Goal: Task Accomplishment & Management: Manage account settings

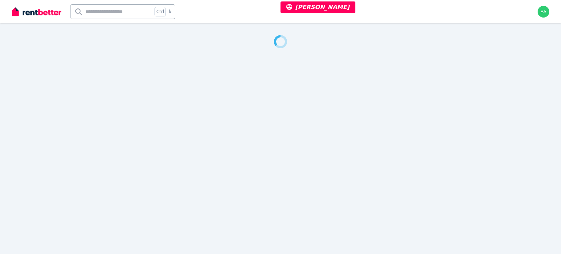
select select "***"
select select "**********"
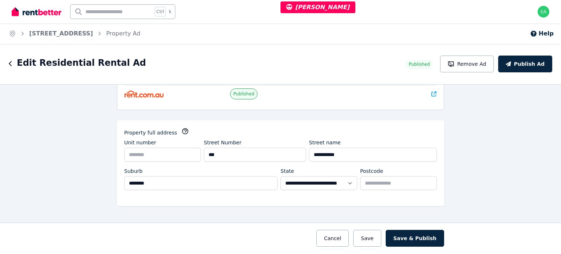
scroll to position [8, 0]
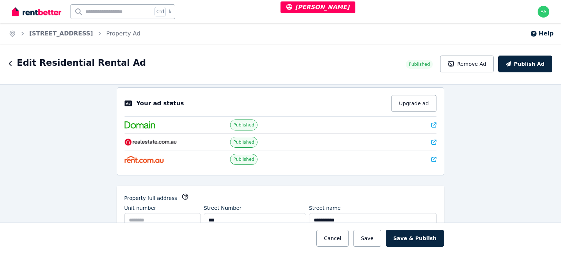
click at [431, 124] on icon at bounding box center [433, 124] width 5 height 5
click at [431, 140] on icon at bounding box center [433, 141] width 5 height 5
click at [431, 158] on icon at bounding box center [433, 159] width 5 height 5
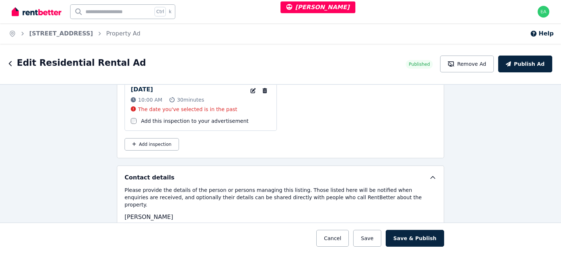
scroll to position [1395, 0]
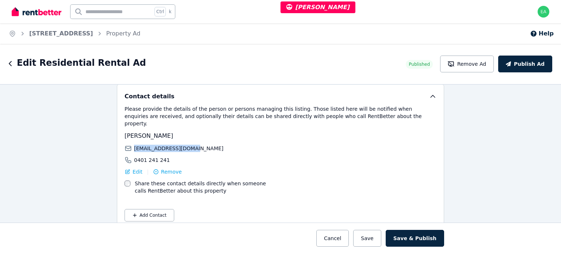
drag, startPoint x: 191, startPoint y: 134, endPoint x: 130, endPoint y: 136, distance: 61.0
click at [130, 145] on div "drewjandrea@gmail.com" at bounding box center [201, 148] width 154 height 7
copy span "drewjandrea@gmail.com"
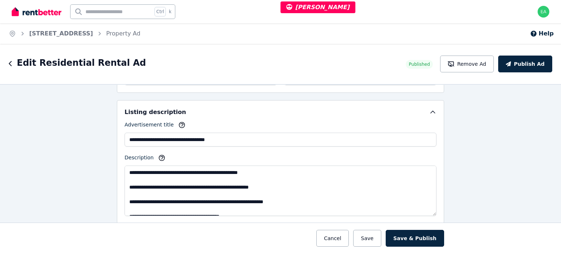
scroll to position [483, 0]
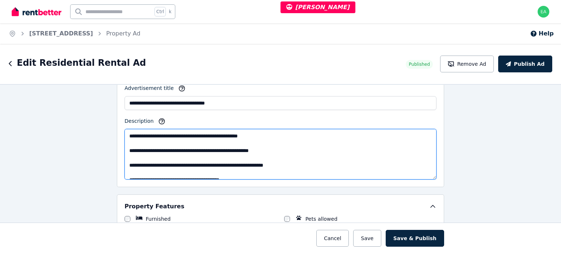
drag, startPoint x: 127, startPoint y: 136, endPoint x: 179, endPoint y: 135, distance: 52.2
click at [179, 135] on textarea "**********" at bounding box center [280, 154] width 312 height 50
drag, startPoint x: 268, startPoint y: 135, endPoint x: 272, endPoint y: 137, distance: 3.9
click at [268, 135] on textarea "**********" at bounding box center [280, 154] width 312 height 50
drag, startPoint x: 127, startPoint y: 134, endPoint x: 273, endPoint y: 135, distance: 146.4
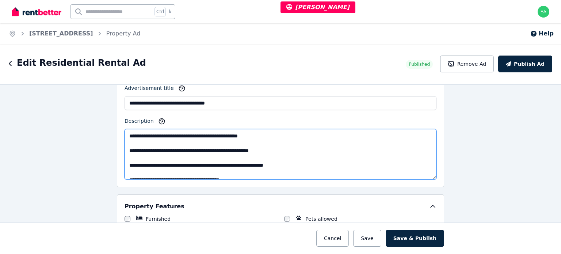
click at [273, 135] on textarea "**********" at bounding box center [280, 154] width 312 height 50
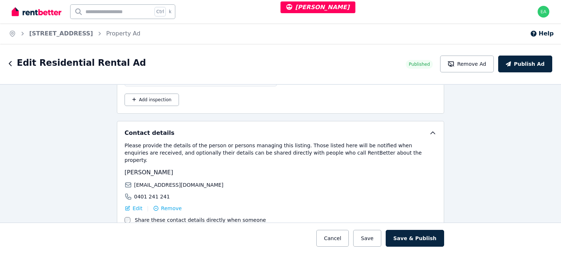
scroll to position [1395, 0]
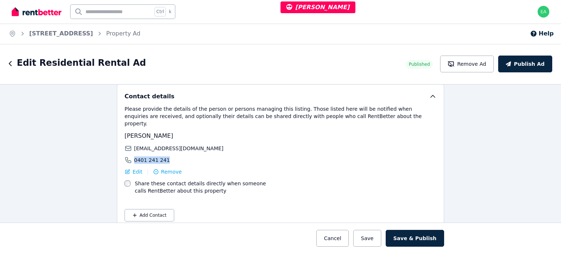
drag, startPoint x: 162, startPoint y: 148, endPoint x: 131, endPoint y: 148, distance: 31.0
click at [131, 156] on div "0401 241 241" at bounding box center [201, 159] width 154 height 7
copy span "0401 241 241"
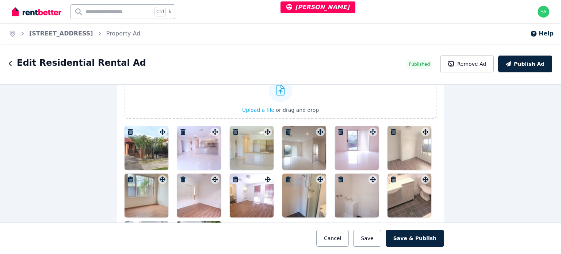
scroll to position [738, 0]
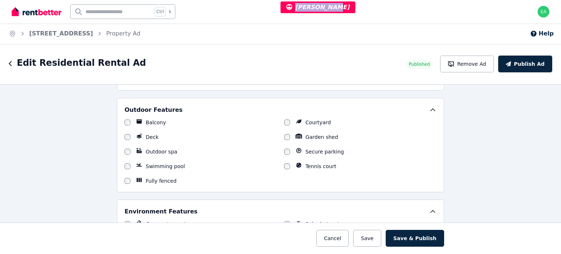
drag, startPoint x: 330, startPoint y: 5, endPoint x: 294, endPoint y: 9, distance: 36.4
click at [294, 9] on cite "Drew Andrea" at bounding box center [317, 7] width 75 height 12
copy span "Drew Andrea"
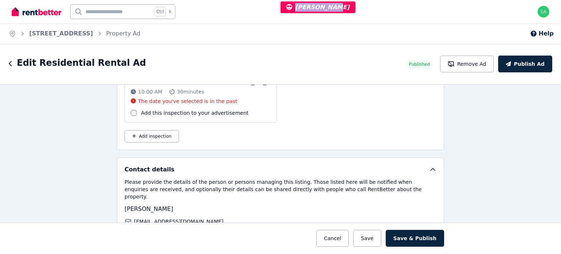
scroll to position [1176, 0]
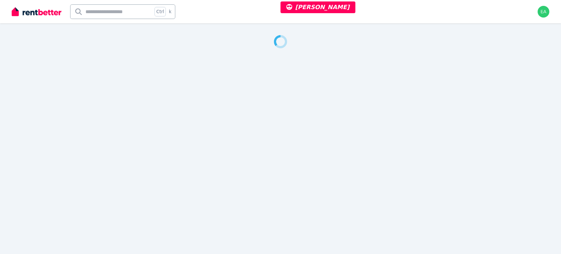
select select "***"
select select "**********"
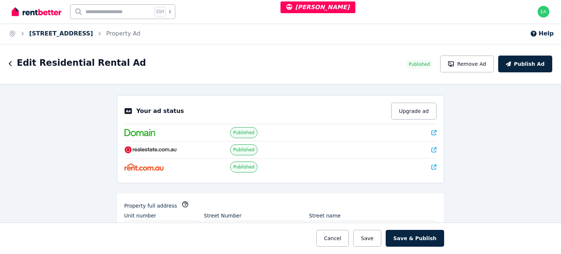
click at [80, 32] on link "77B Bridge Road, Westmead" at bounding box center [61, 33] width 64 height 7
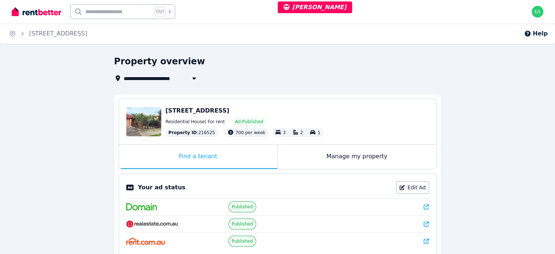
click at [296, 157] on div "Manage my property" at bounding box center [357, 157] width 159 height 24
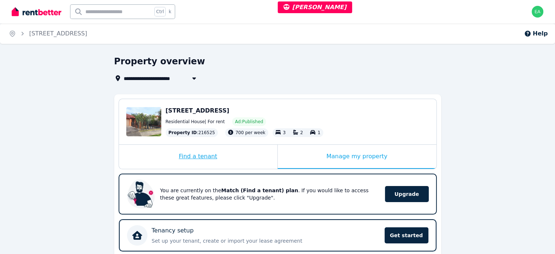
click at [228, 157] on div "Find a tenant" at bounding box center [198, 157] width 158 height 24
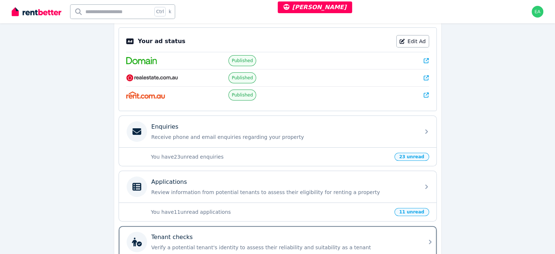
scroll to position [216, 0]
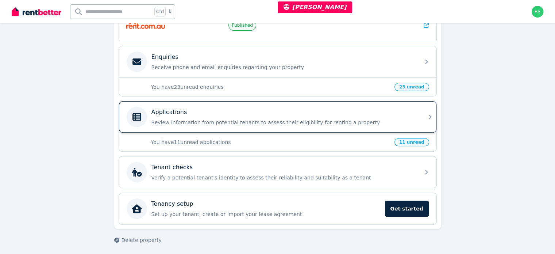
click at [306, 114] on div "Applications" at bounding box center [284, 112] width 264 height 9
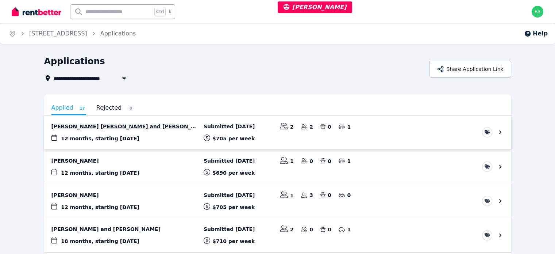
click at [157, 131] on link "View application: Ebin Yusuf Vazhayil and Rinsha Puzhakkalakath" at bounding box center [277, 132] width 467 height 34
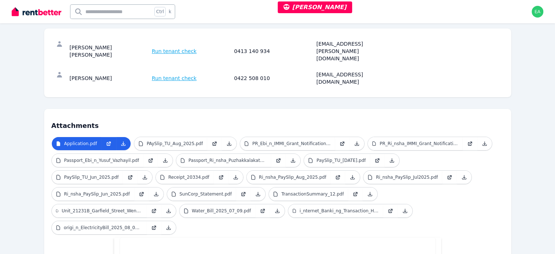
scroll to position [25, 0]
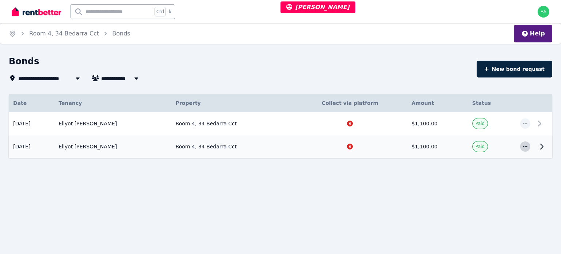
click at [521, 147] on span "button" at bounding box center [525, 146] width 10 height 10
click at [332, 176] on div "**********" at bounding box center [280, 119] width 561 height 129
click at [47, 33] on link "Room 4, 34 Bedarra Cct" at bounding box center [64, 33] width 70 height 7
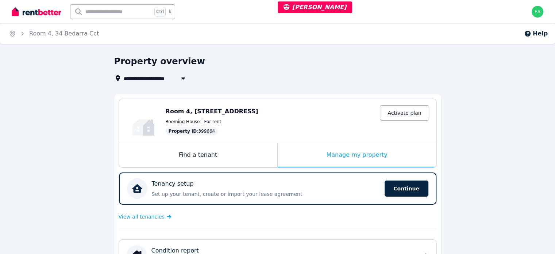
scroll to position [146, 0]
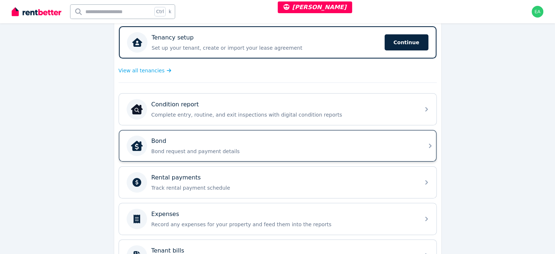
click at [358, 147] on p "Bond request and payment details" at bounding box center [284, 150] width 264 height 7
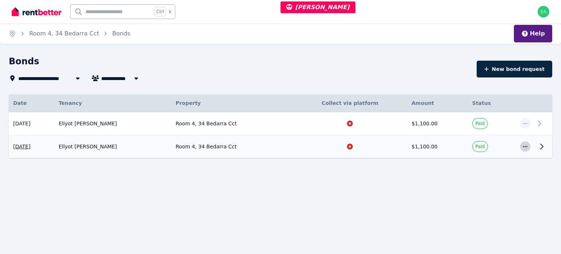
click at [528, 146] on span "button" at bounding box center [525, 146] width 10 height 10
click at [515, 163] on span "View details" at bounding box center [501, 166] width 47 height 9
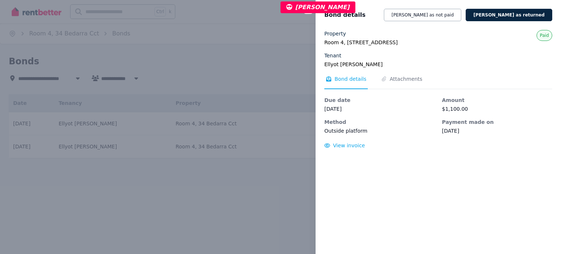
click at [202, 43] on div "Close panel Bond details Mark bond as not paid Mark bond as returned Property R…" at bounding box center [280, 127] width 561 height 254
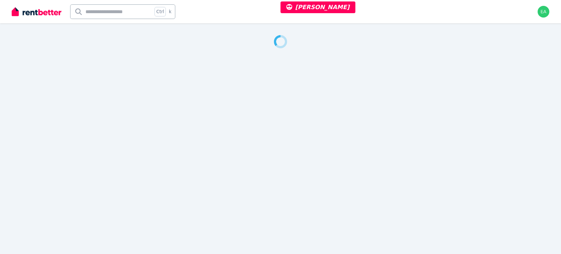
select select "**"
select select "**********"
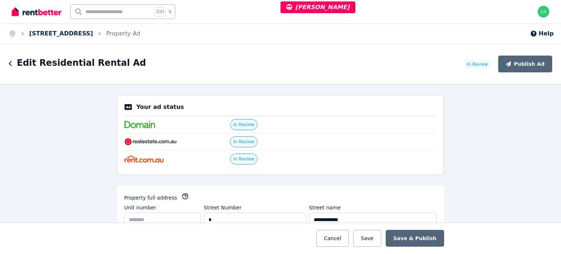
click at [73, 34] on link "[STREET_ADDRESS]" at bounding box center [61, 33] width 64 height 7
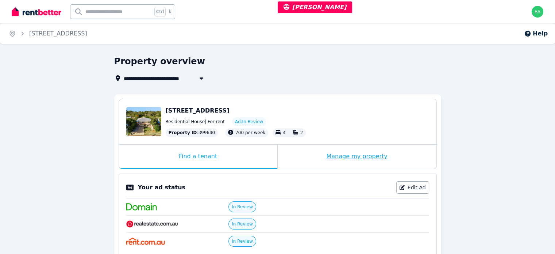
click at [293, 155] on div "Manage my property" at bounding box center [357, 157] width 159 height 24
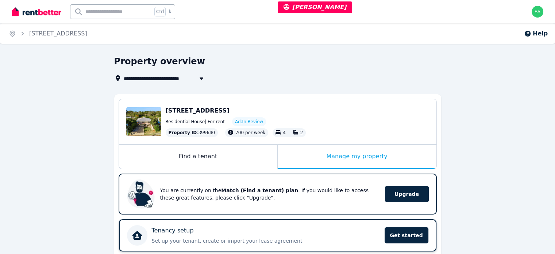
scroll to position [146, 0]
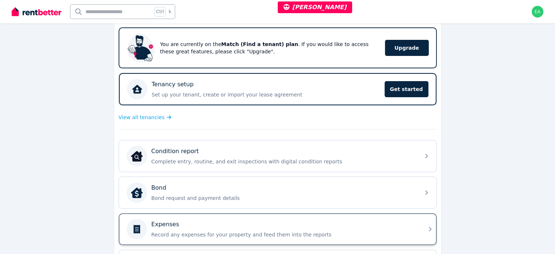
click at [375, 227] on div "Expenses Record any expenses for your property and feed them into the reports" at bounding box center [284, 229] width 264 height 18
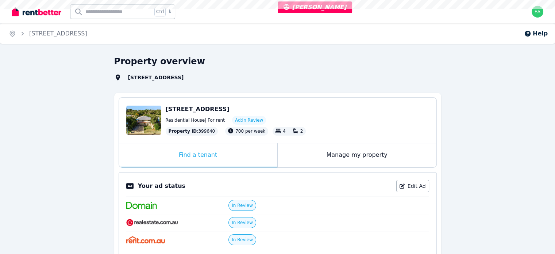
select select "**"
select select "**********"
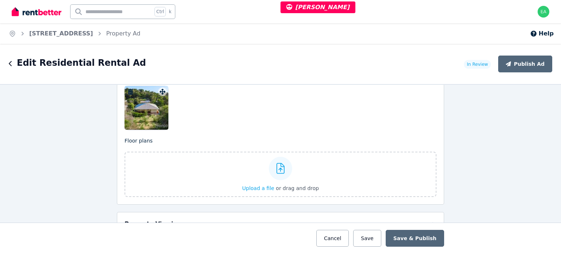
scroll to position [986, 0]
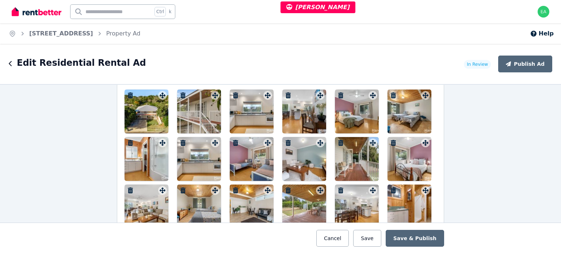
click at [149, 111] on div at bounding box center [146, 111] width 44 height 44
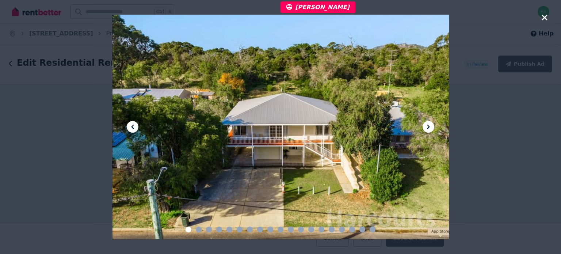
click at [425, 128] on icon at bounding box center [428, 126] width 9 height 9
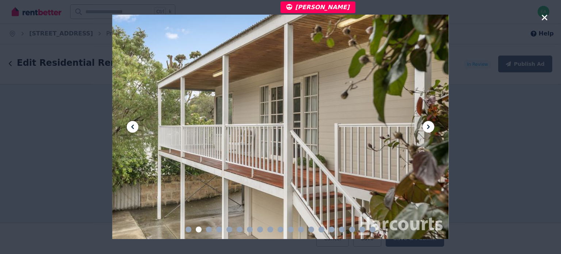
click at [425, 127] on icon at bounding box center [428, 126] width 9 height 9
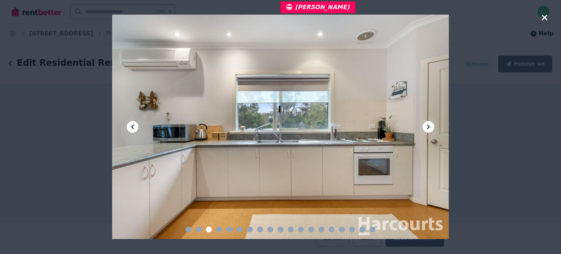
click at [425, 127] on icon at bounding box center [428, 126] width 9 height 9
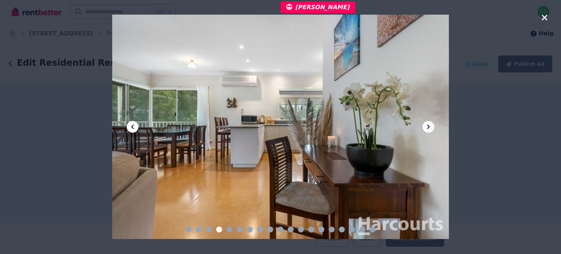
click at [425, 127] on icon at bounding box center [428, 126] width 9 height 9
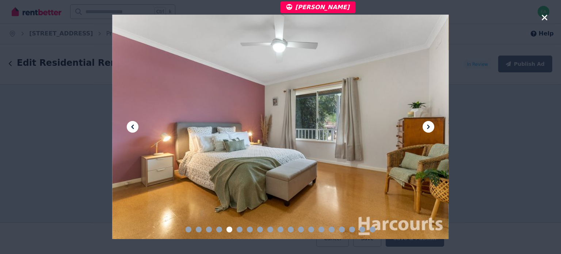
click at [425, 127] on icon at bounding box center [428, 126] width 9 height 9
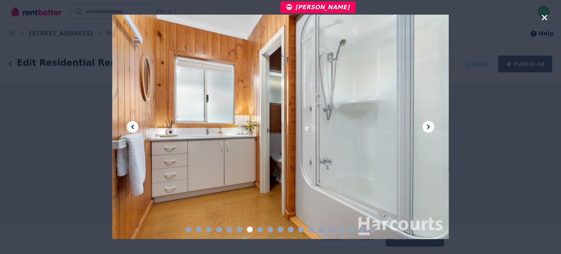
click at [425, 127] on icon at bounding box center [428, 126] width 9 height 9
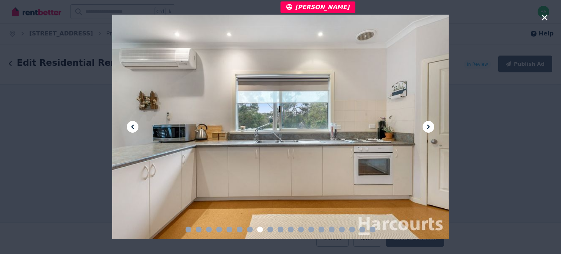
click at [425, 127] on icon at bounding box center [428, 126] width 9 height 9
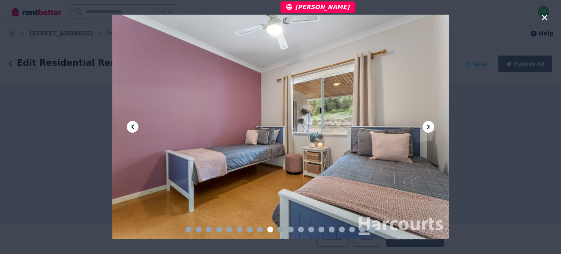
click at [425, 127] on icon at bounding box center [428, 126] width 9 height 9
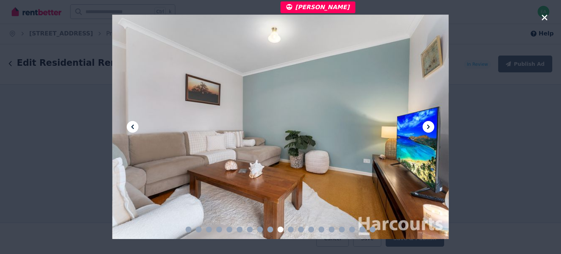
click at [425, 127] on icon at bounding box center [428, 126] width 9 height 9
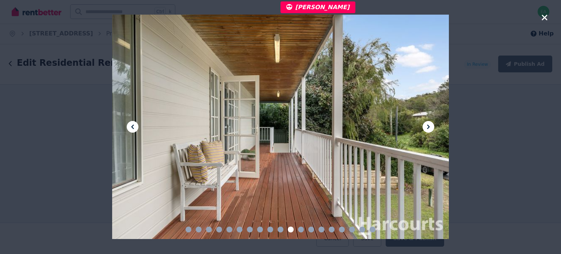
click at [425, 127] on icon at bounding box center [428, 126] width 9 height 9
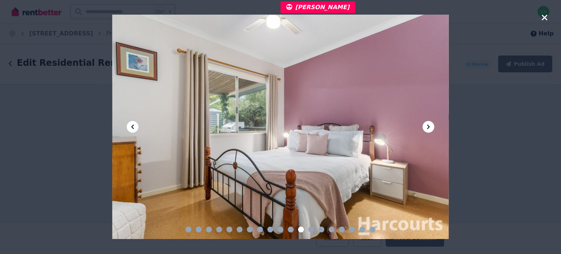
click at [425, 127] on icon at bounding box center [428, 126] width 9 height 9
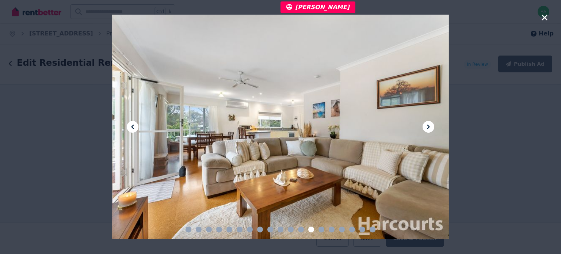
click at [426, 127] on icon at bounding box center [428, 126] width 9 height 9
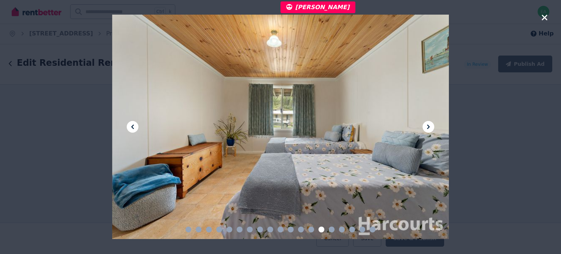
click at [427, 127] on icon at bounding box center [428, 126] width 9 height 9
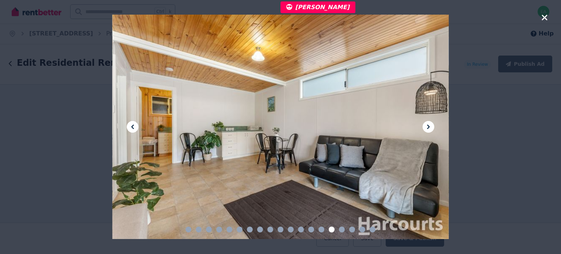
click at [427, 127] on icon at bounding box center [428, 126] width 9 height 9
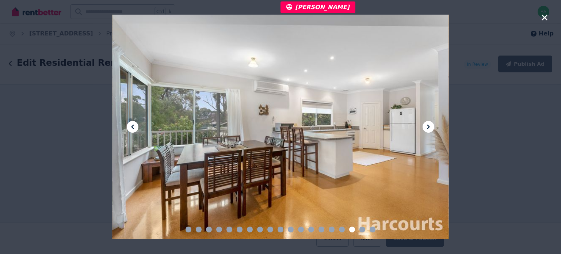
click at [428, 127] on icon at bounding box center [428, 126] width 9 height 9
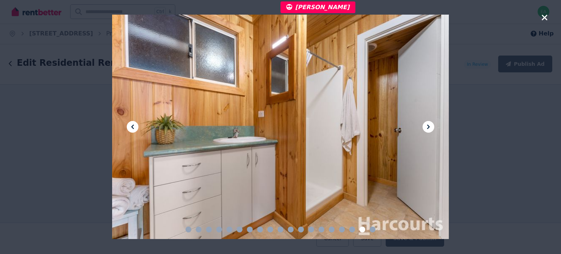
click at [428, 127] on icon at bounding box center [428, 126] width 9 height 9
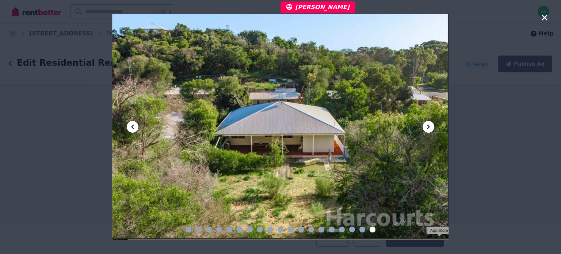
click at [428, 127] on icon at bounding box center [428, 126] width 9 height 9
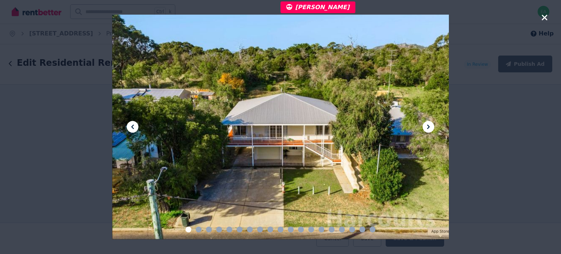
click at [426, 125] on icon at bounding box center [428, 126] width 9 height 9
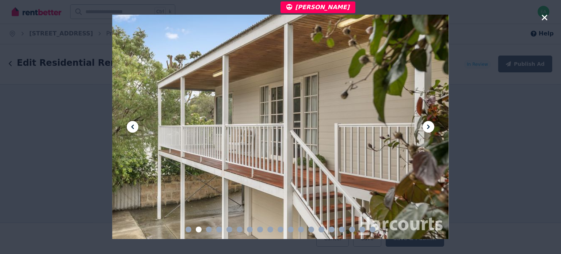
click at [426, 125] on icon at bounding box center [428, 126] width 9 height 9
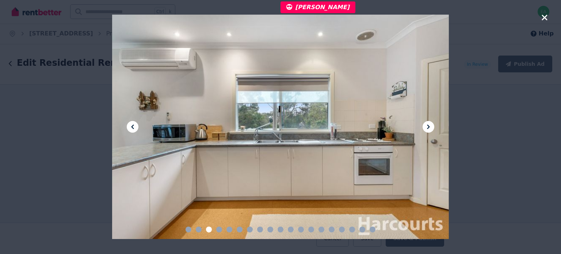
click at [426, 125] on icon at bounding box center [428, 126] width 9 height 9
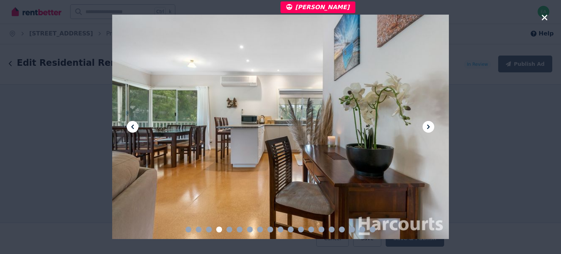
click at [426, 125] on icon at bounding box center [428, 126] width 9 height 9
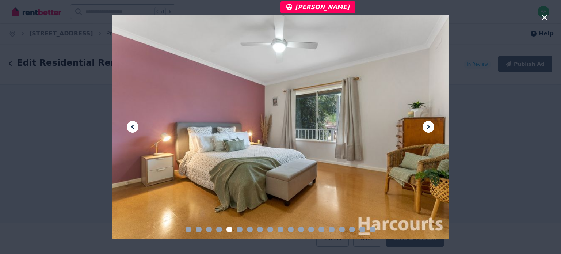
click at [426, 125] on icon at bounding box center [428, 126] width 9 height 9
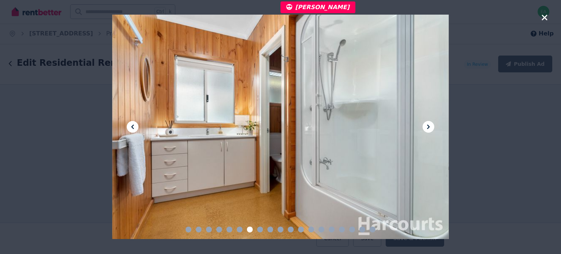
click at [426, 125] on icon at bounding box center [428, 126] width 9 height 9
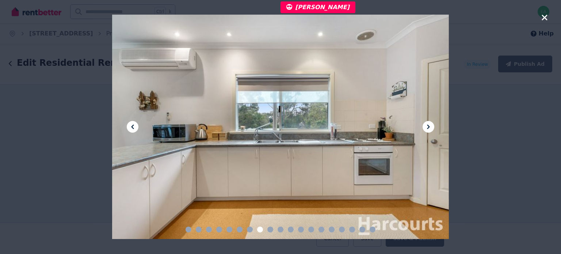
click at [426, 125] on icon at bounding box center [428, 126] width 9 height 9
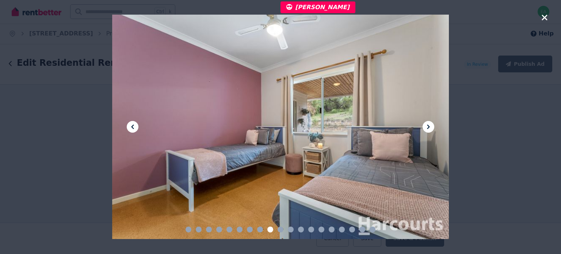
click at [426, 125] on icon at bounding box center [428, 126] width 9 height 9
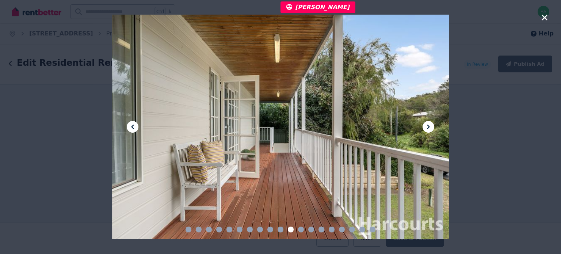
click at [426, 125] on icon at bounding box center [428, 126] width 9 height 9
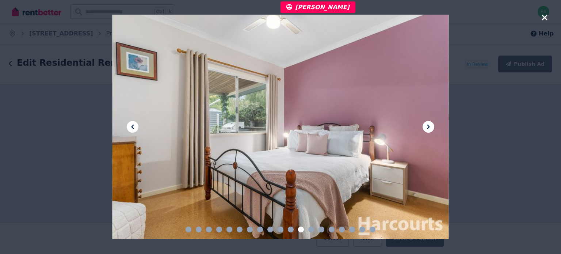
click at [426, 125] on icon at bounding box center [428, 126] width 9 height 9
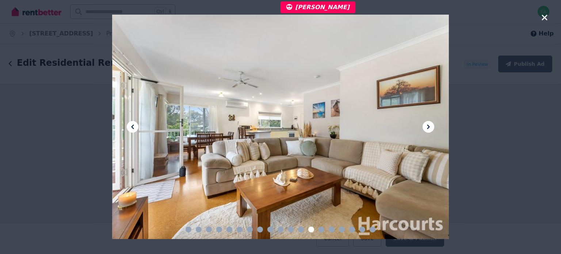
click at [426, 125] on icon at bounding box center [428, 126] width 9 height 9
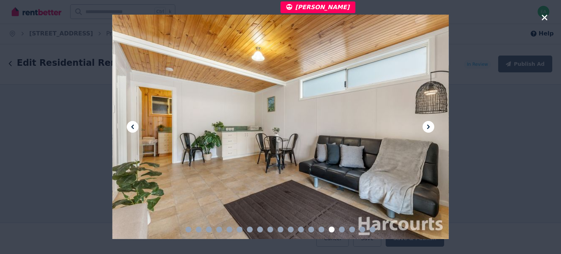
click at [426, 125] on icon at bounding box center [428, 126] width 9 height 9
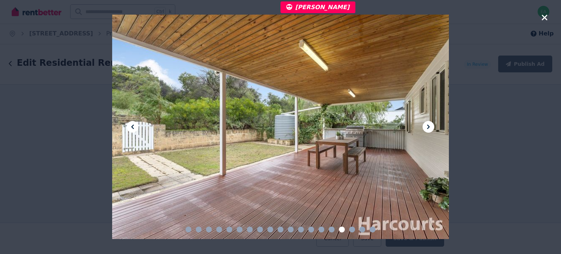
click at [426, 125] on icon at bounding box center [428, 126] width 9 height 9
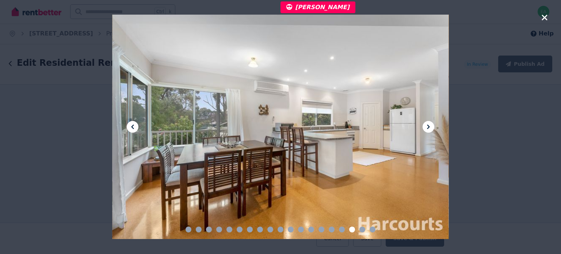
click at [426, 125] on icon at bounding box center [428, 126] width 9 height 9
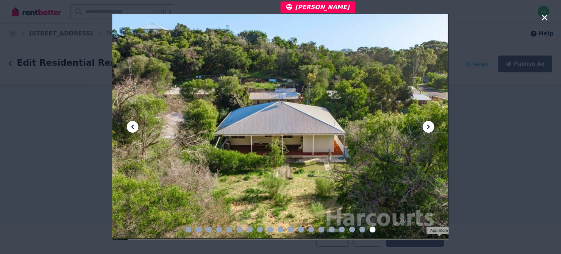
click at [426, 125] on icon at bounding box center [428, 126] width 9 height 9
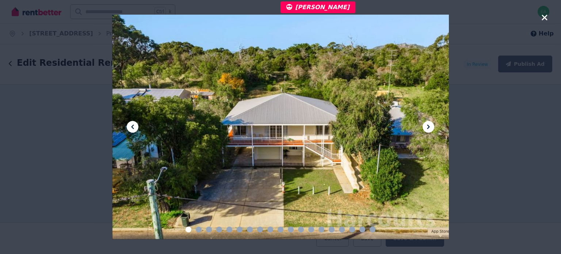
click at [545, 19] on icon "button" at bounding box center [544, 17] width 7 height 9
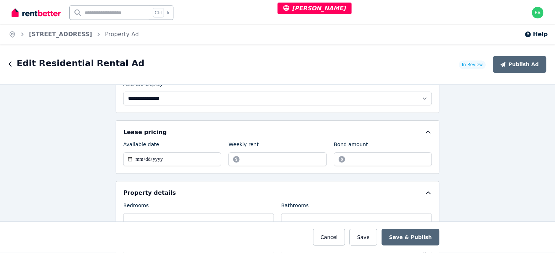
scroll to position [84, 0]
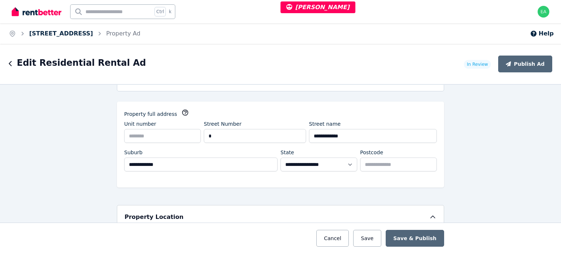
click at [91, 35] on link "3 Hideaway Vale, Preston Beach" at bounding box center [61, 33] width 64 height 7
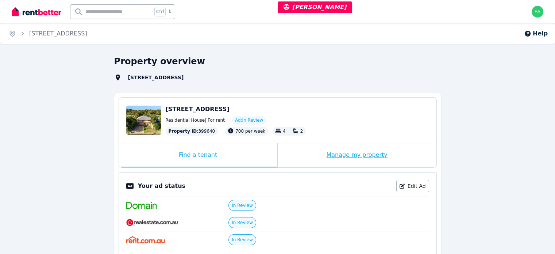
click at [302, 157] on div "Manage my property" at bounding box center [357, 155] width 159 height 24
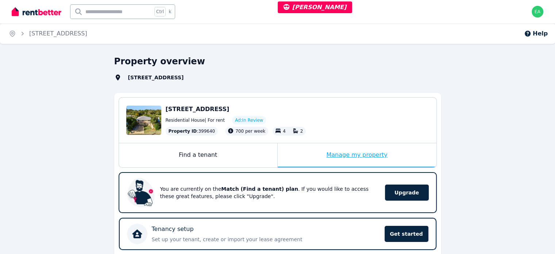
scroll to position [256, 0]
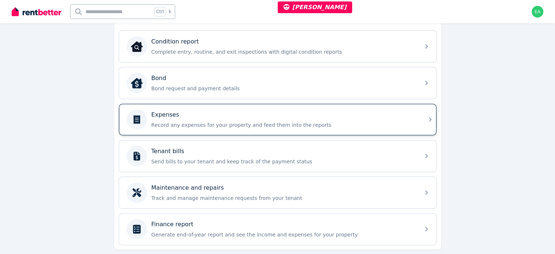
click at [357, 116] on div "Expenses" at bounding box center [284, 114] width 264 height 9
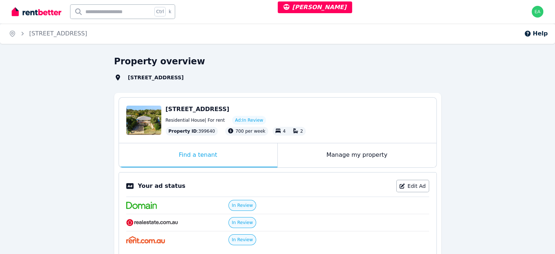
select select "**"
select select "**********"
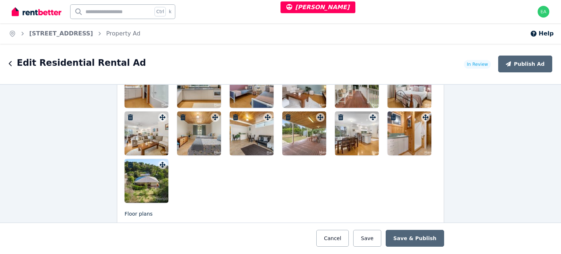
scroll to position [1205, 0]
